Goal: Information Seeking & Learning: Compare options

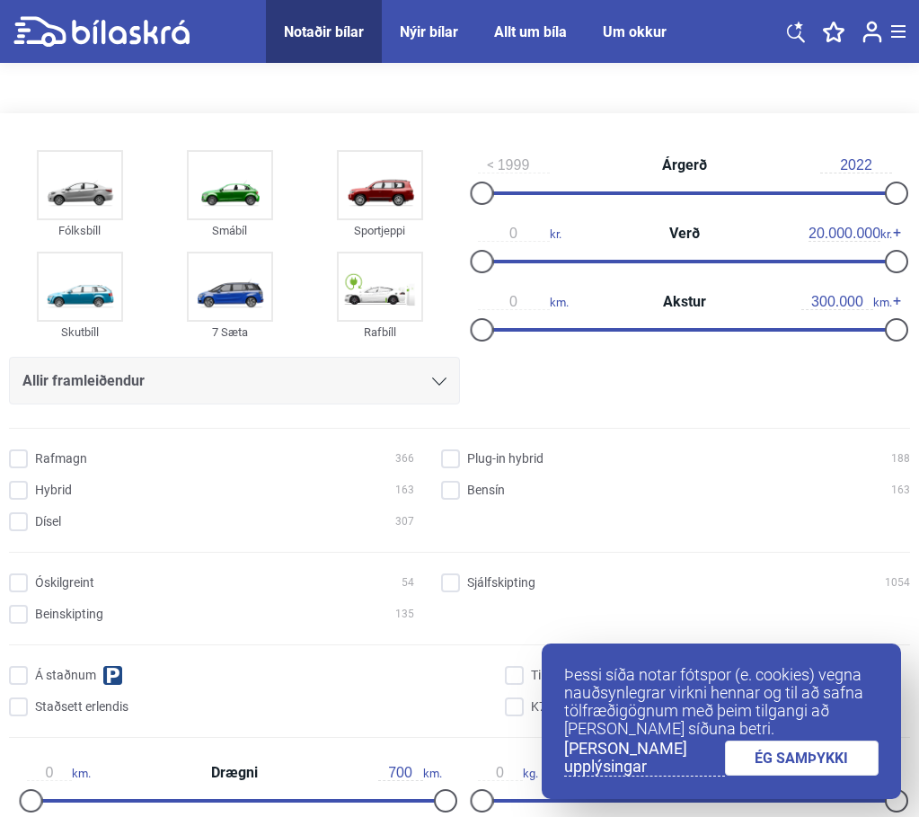
scroll to position [180, 0]
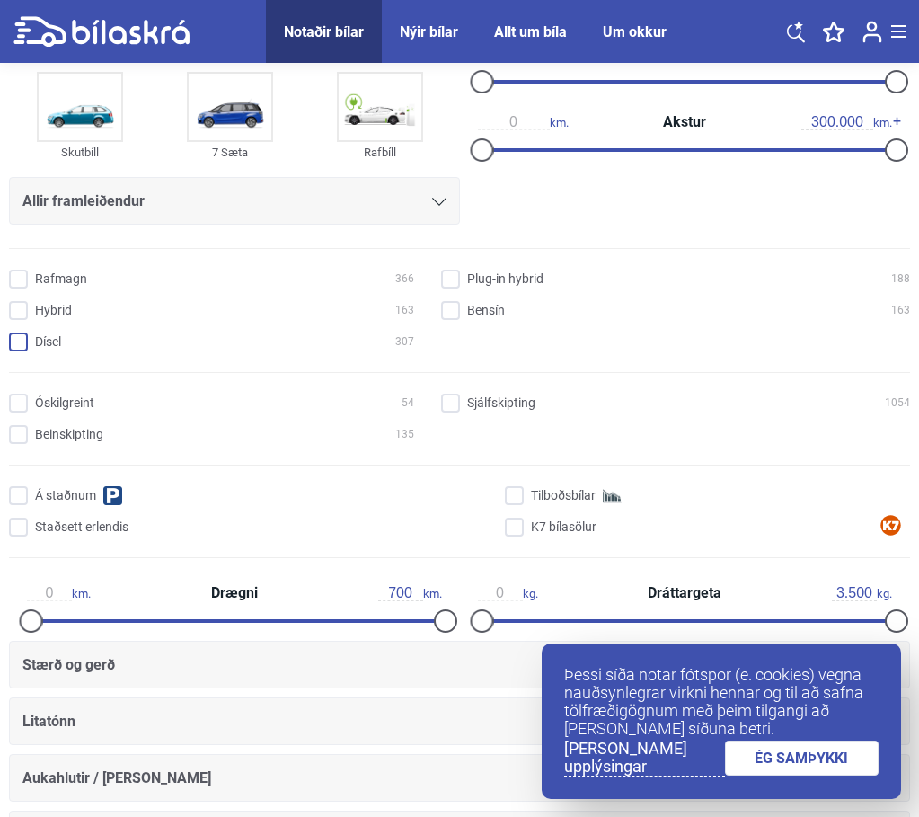
click at [18, 352] on input "Dísel 307" at bounding box center [214, 342] width 405 height 19
checkbox input "true"
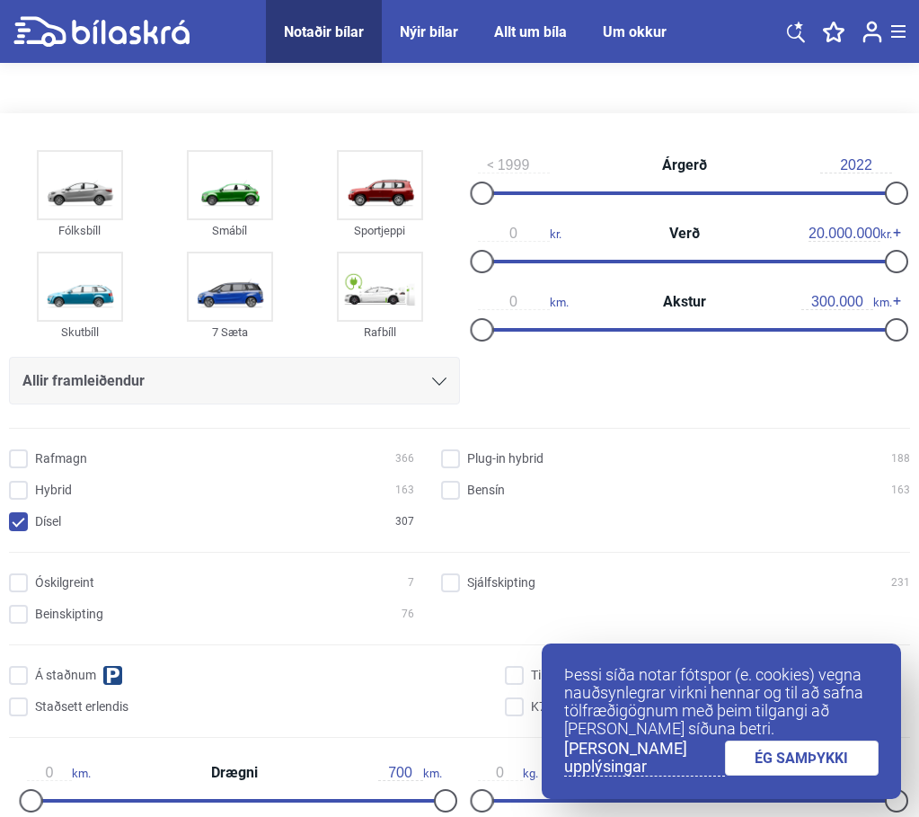
scroll to position [270, 0]
click at [444, 574] on input "Sjálfskipting 231" at bounding box center [678, 583] width 469 height 19
checkbox input "true"
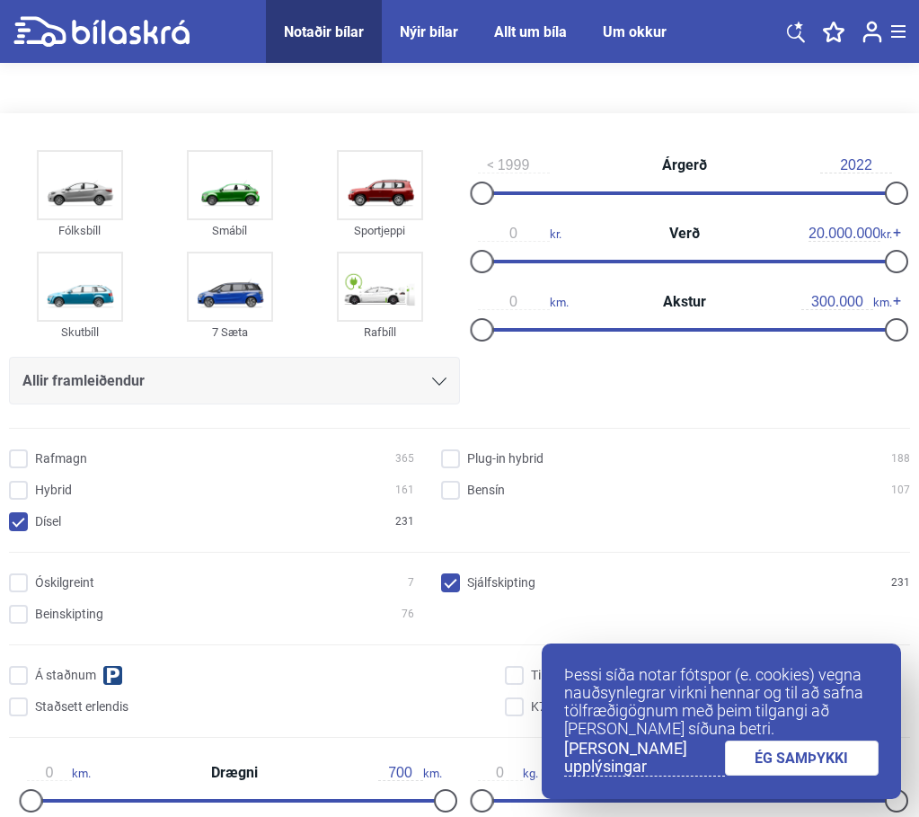
scroll to position [1015, 0]
checkbox input "true"
drag, startPoint x: 824, startPoint y: 756, endPoint x: 773, endPoint y: 748, distance: 51.9
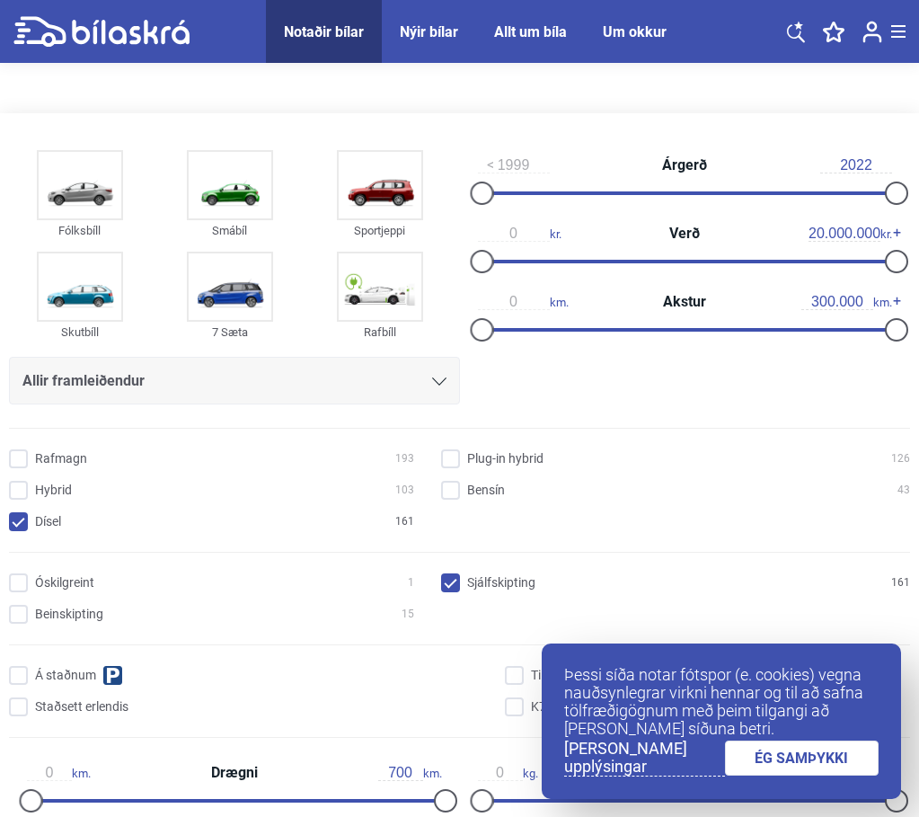
click at [824, 756] on link "ÉG SAMÞYKKI" at bounding box center [802, 757] width 155 height 35
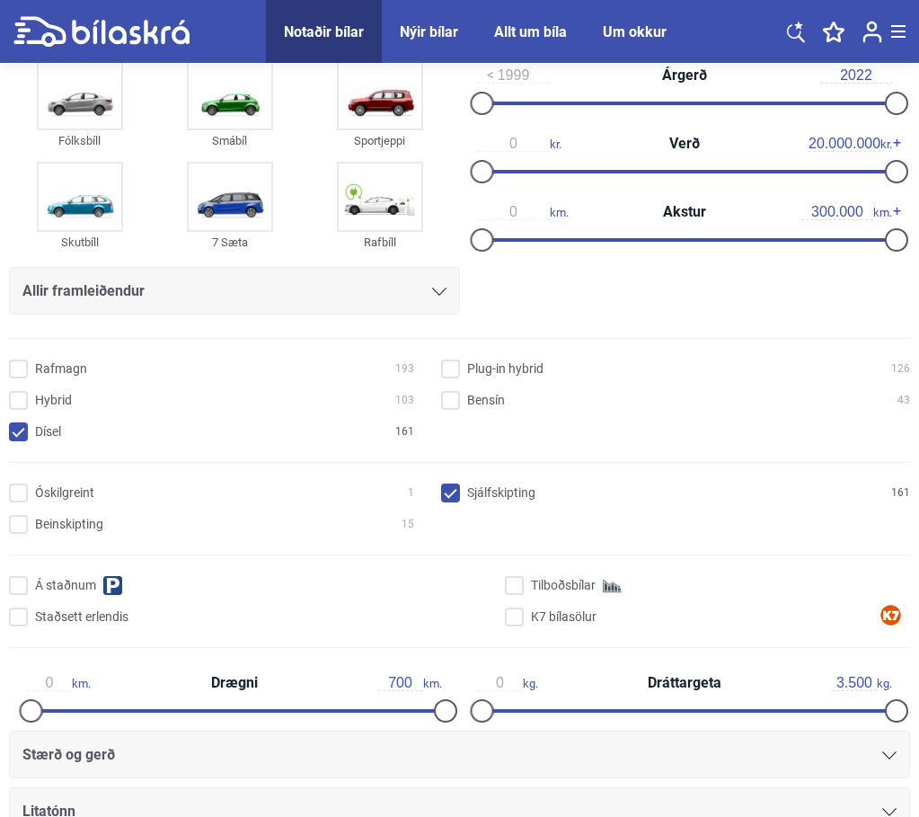
scroll to position [0, 0]
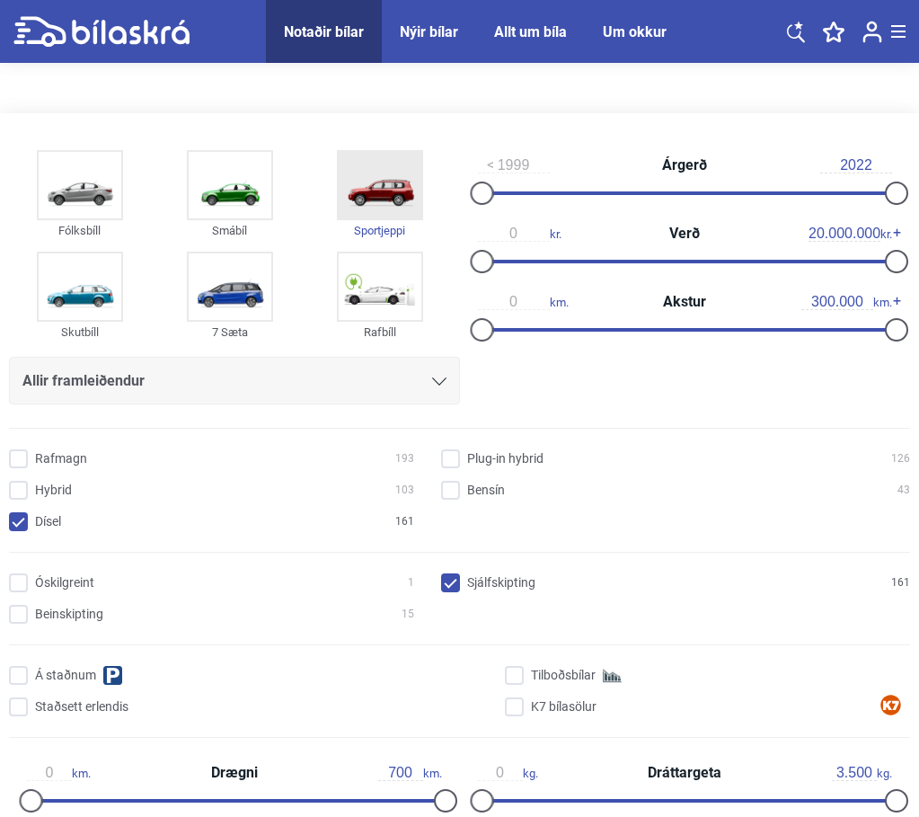
click at [339, 152] on img at bounding box center [380, 185] width 83 height 67
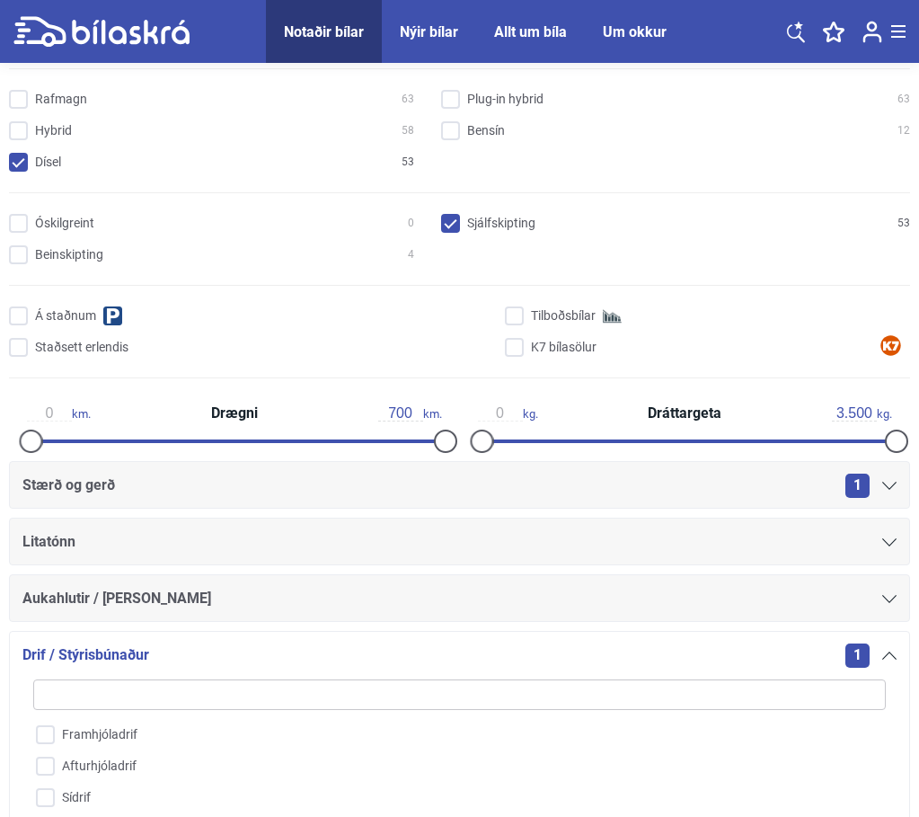
scroll to position [449, 0]
